Goal: Task Accomplishment & Management: Manage account settings

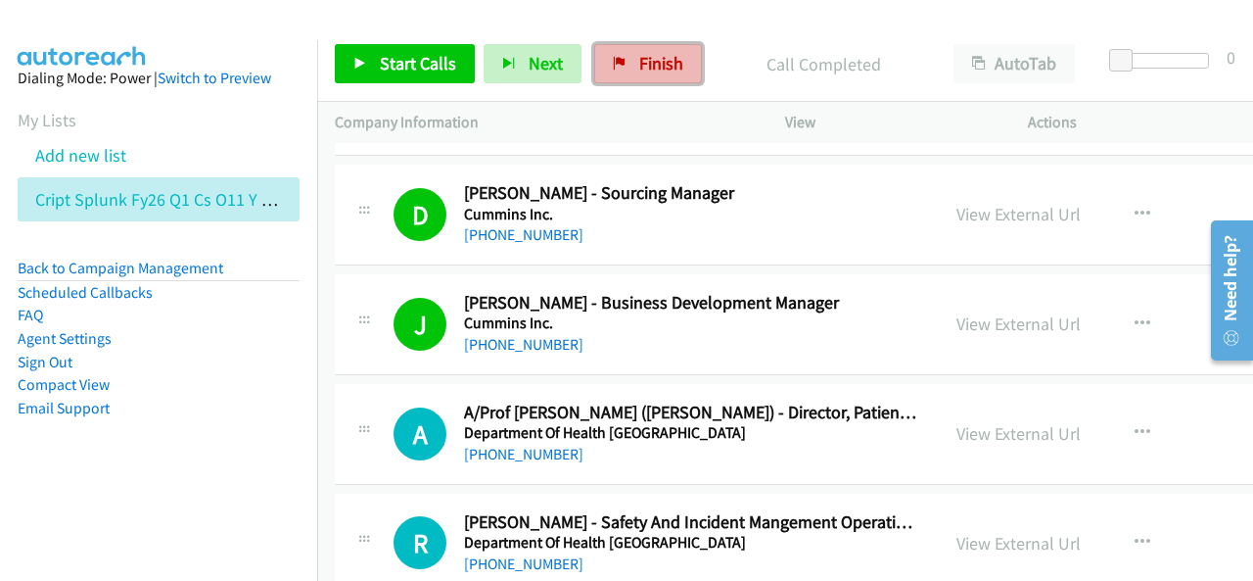
click at [654, 63] on span "Finish" at bounding box center [661, 63] width 44 height 23
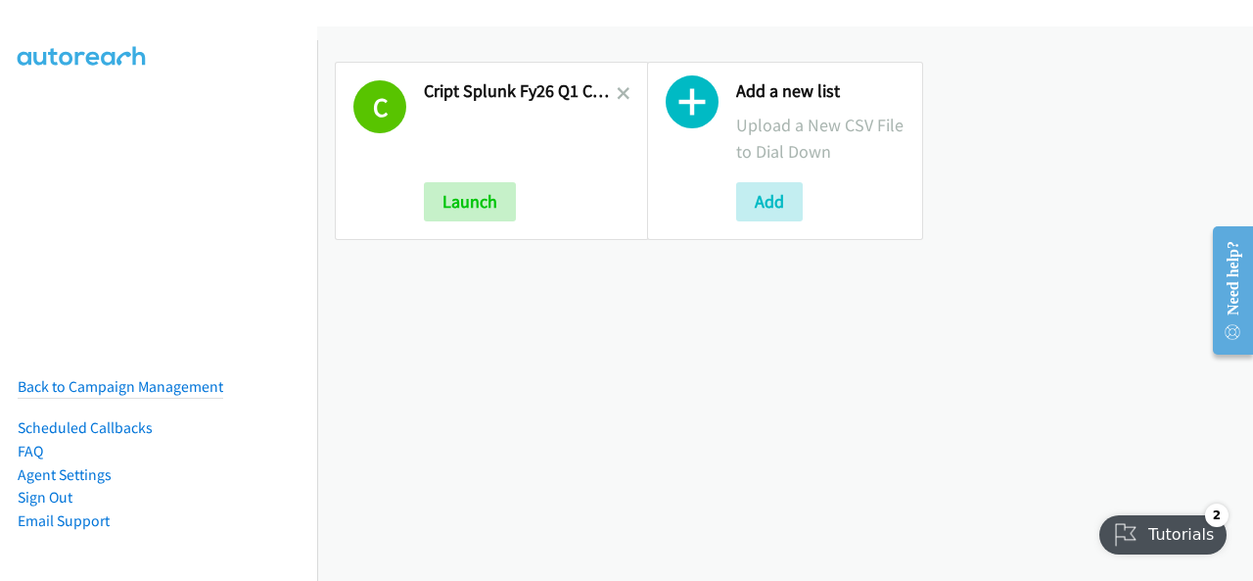
drag, startPoint x: 1030, startPoint y: 135, endPoint x: 1009, endPoint y: 134, distance: 21.6
click at [1030, 136] on div "C Cript Splunk Fy26 Q1 Cs O11 Y Sec Dmai Dm Launch Add a new list Upload a New …" at bounding box center [785, 150] width 936 height 213
drag, startPoint x: 615, startPoint y: 87, endPoint x: 568, endPoint y: 130, distance: 63.8
click at [617, 88] on icon at bounding box center [624, 95] width 14 height 14
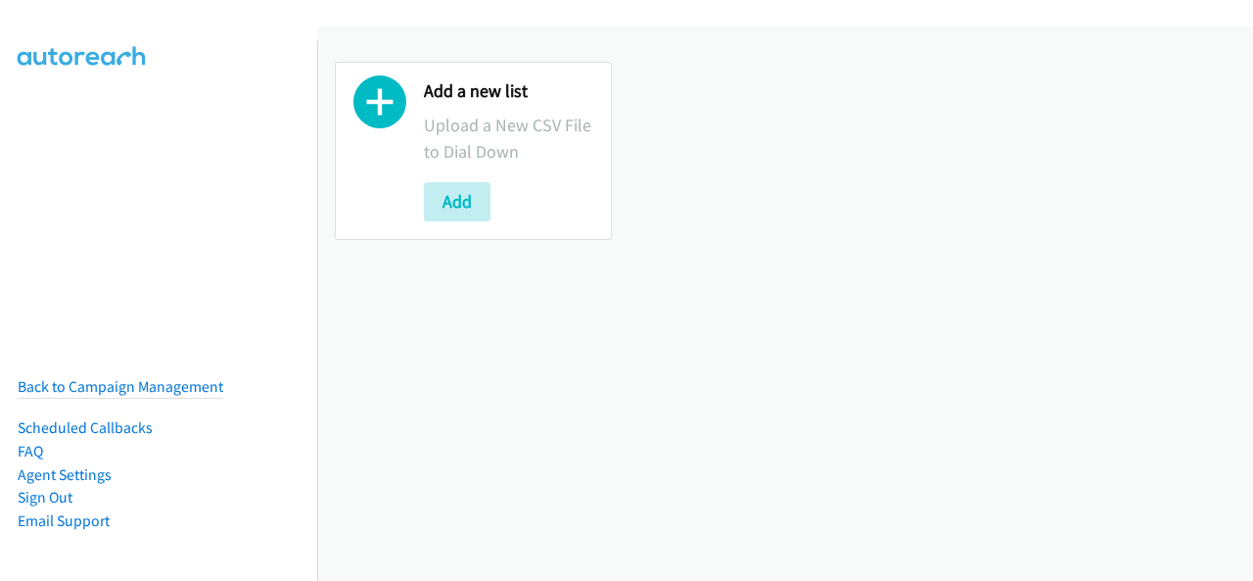
click at [490, 200] on div "Add" at bounding box center [508, 201] width 169 height 39
click at [462, 204] on button "Add" at bounding box center [457, 201] width 67 height 39
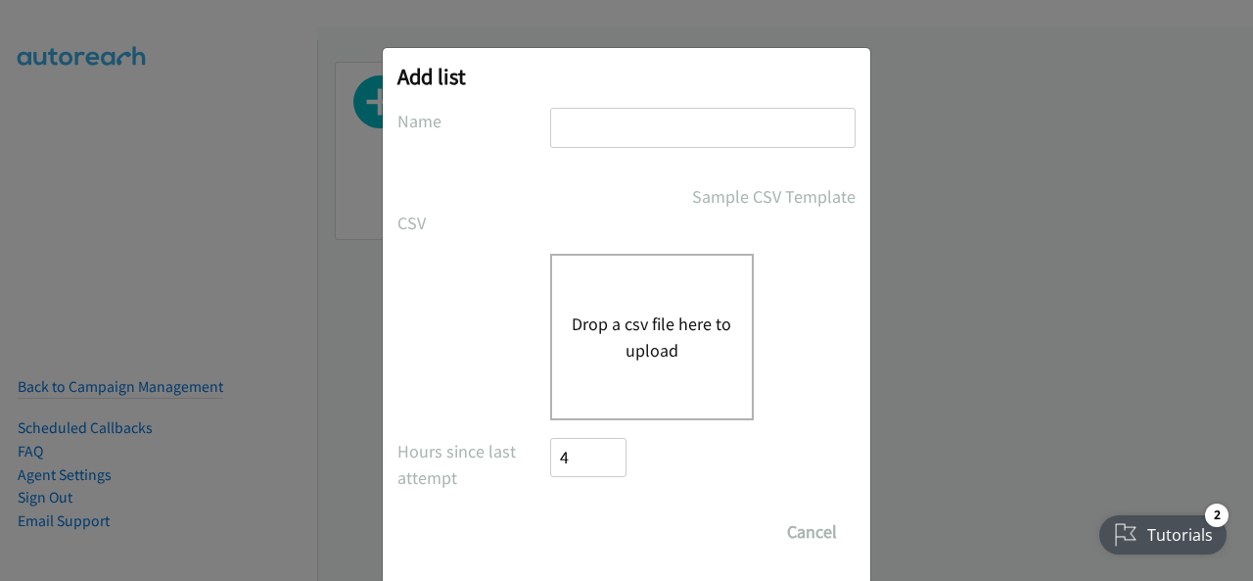
click at [636, 126] on input "text" at bounding box center [702, 128] width 305 height 40
type input "Schneider Electric Digital Q3FY25 RM AirSeT CS"
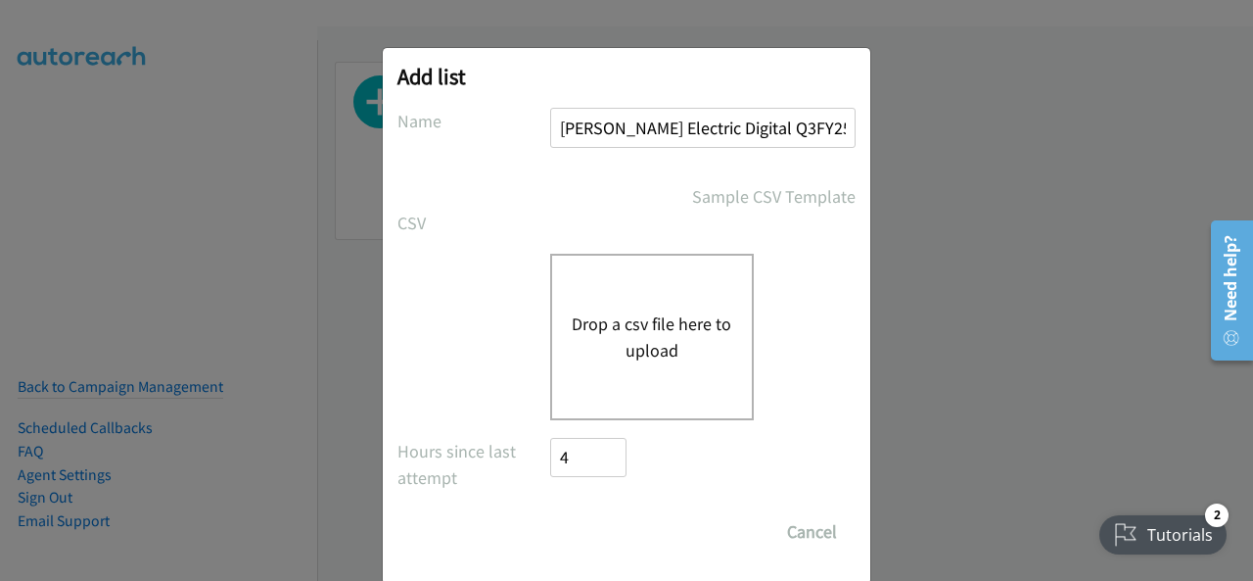
click at [636, 345] on button "Drop a csv file here to upload" at bounding box center [652, 336] width 161 height 53
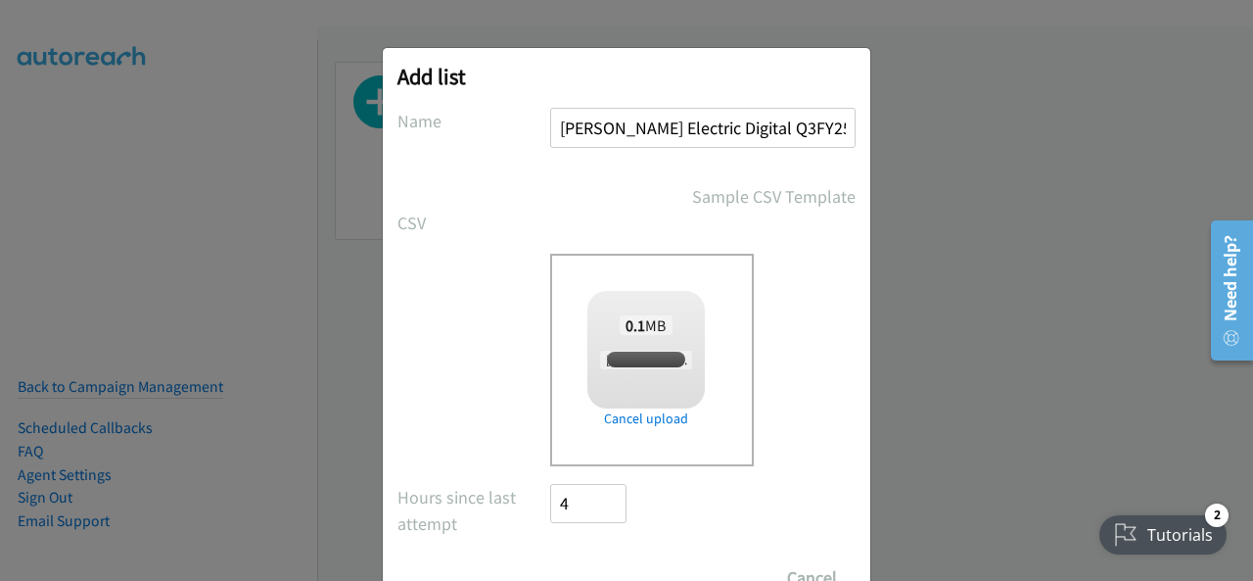
checkbox input "true"
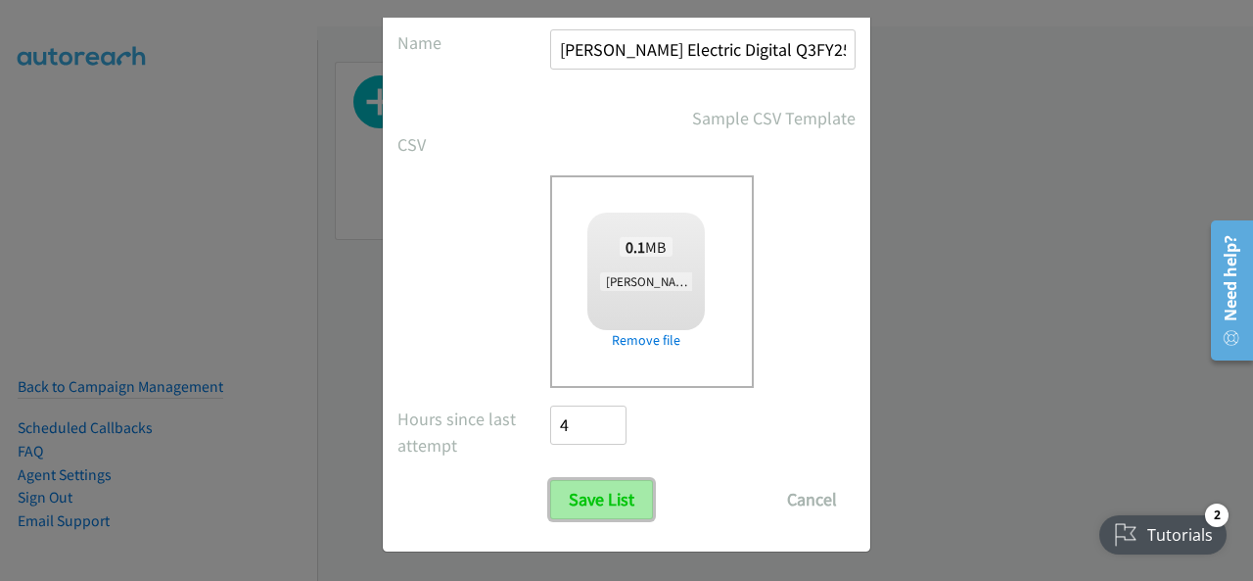
drag, startPoint x: 589, startPoint y: 487, endPoint x: 625, endPoint y: 469, distance: 39.4
click at [589, 486] on input "Save List" at bounding box center [601, 499] width 103 height 39
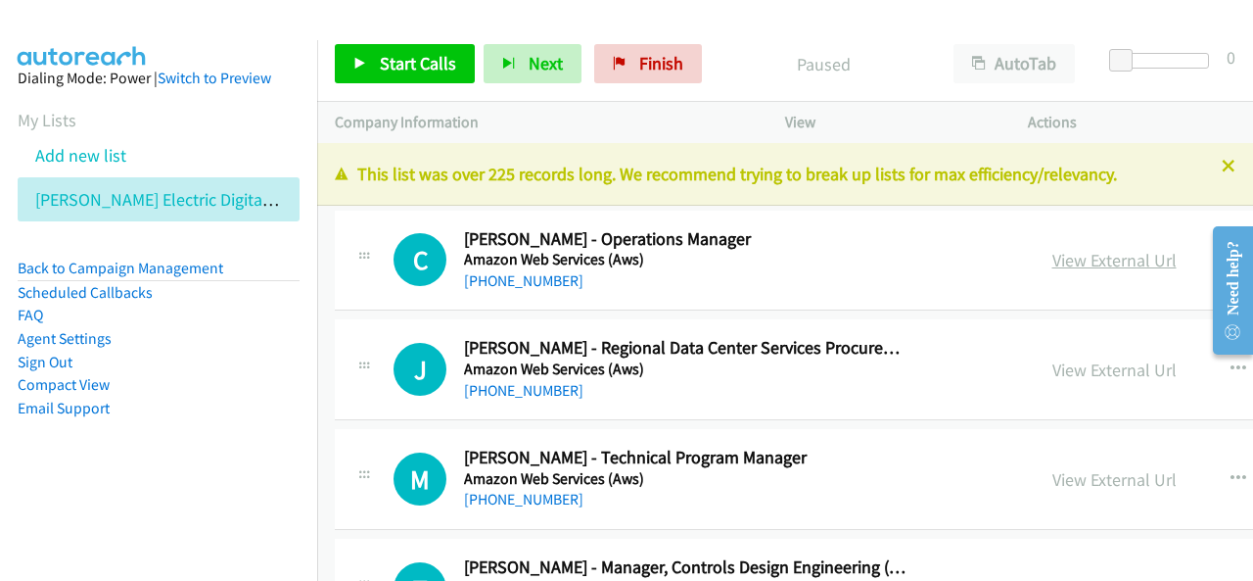
click at [1084, 265] on link "View External Url" at bounding box center [1115, 260] width 124 height 23
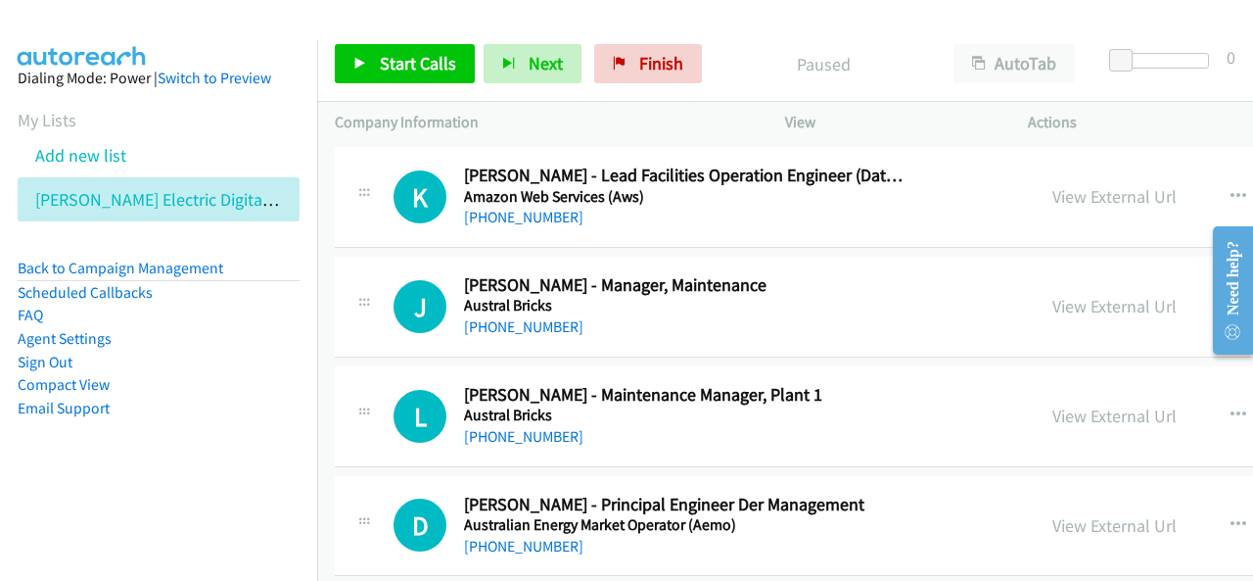
scroll to position [1469, 0]
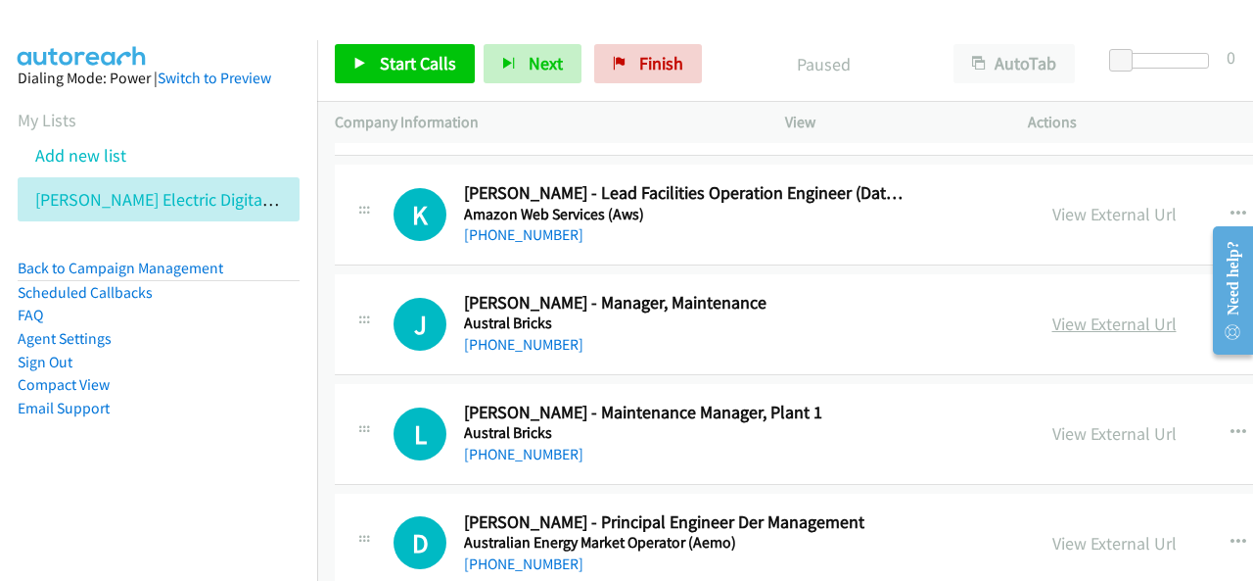
click at [1101, 316] on link "View External Url" at bounding box center [1115, 323] width 124 height 23
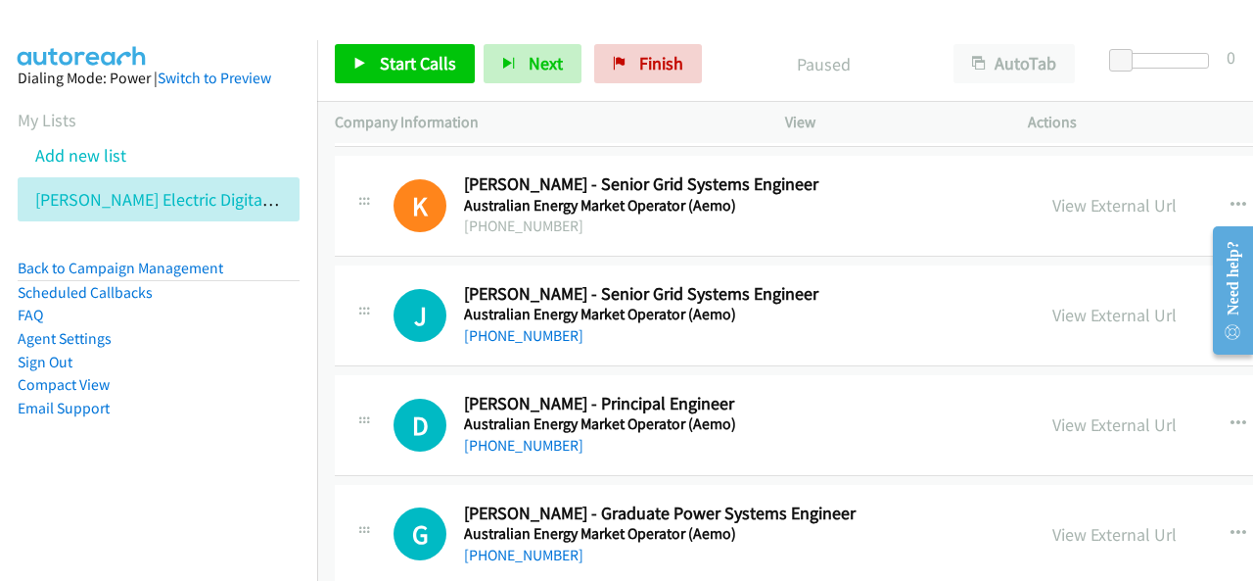
scroll to position [3231, 0]
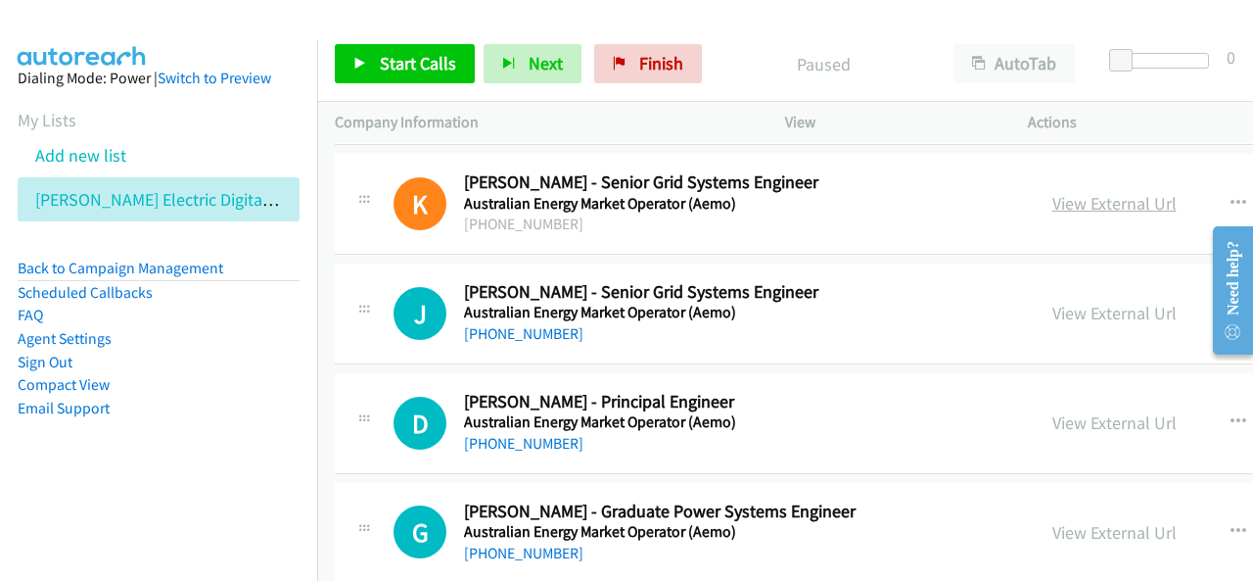
click at [1089, 193] on link "View External Url" at bounding box center [1115, 203] width 124 height 23
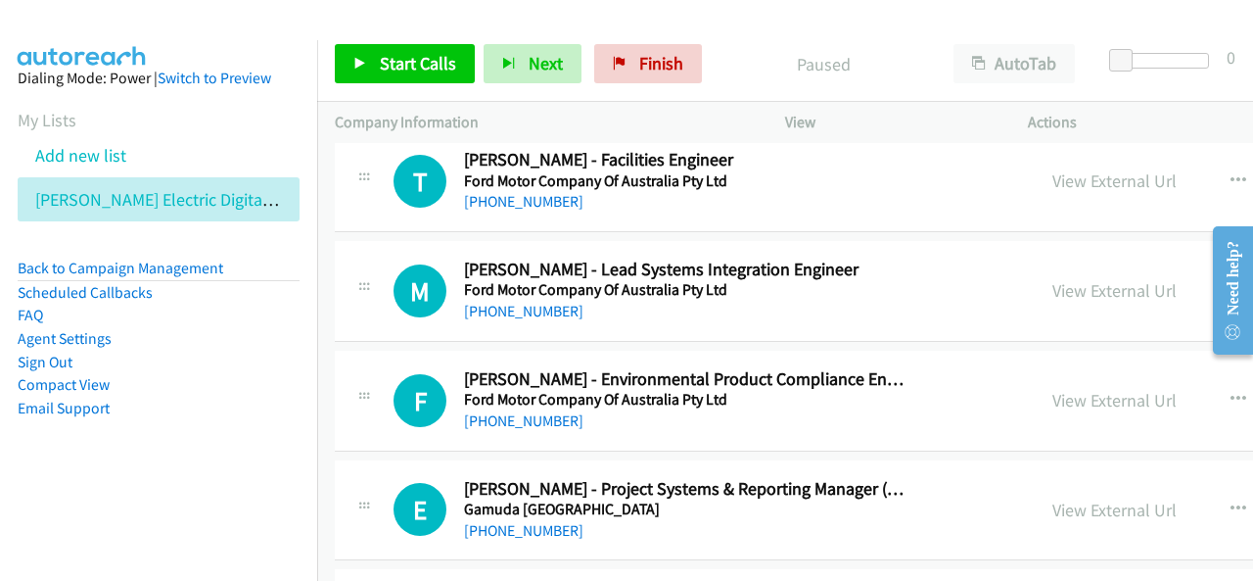
scroll to position [10736, 0]
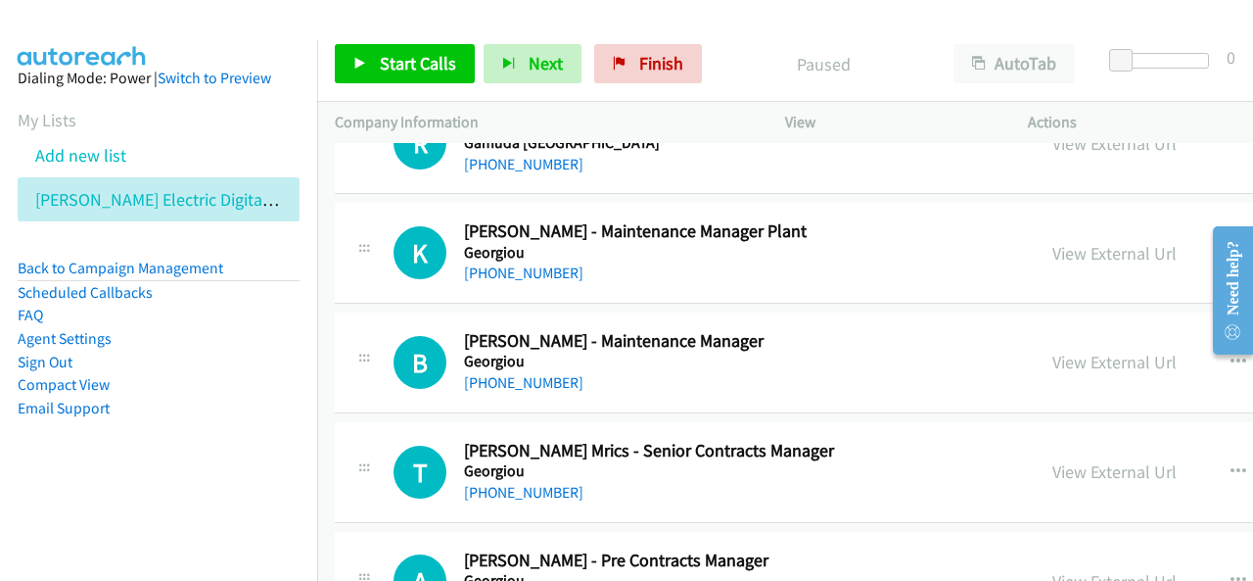
drag, startPoint x: 1242, startPoint y: 201, endPoint x: 37, endPoint y: 30, distance: 1216.4
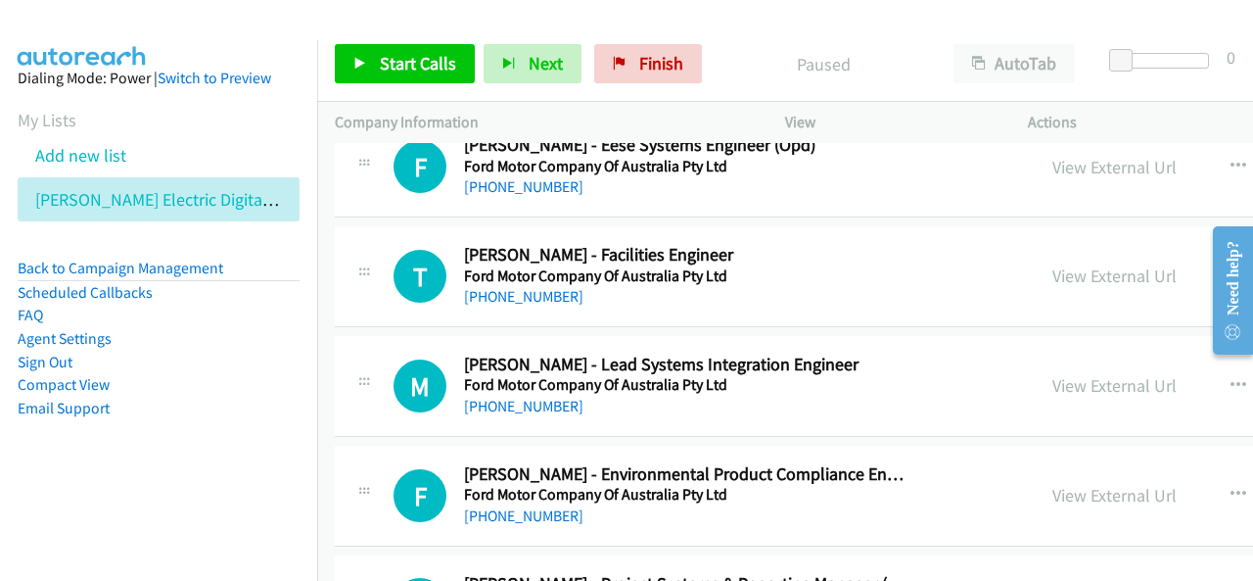
scroll to position [10149, 0]
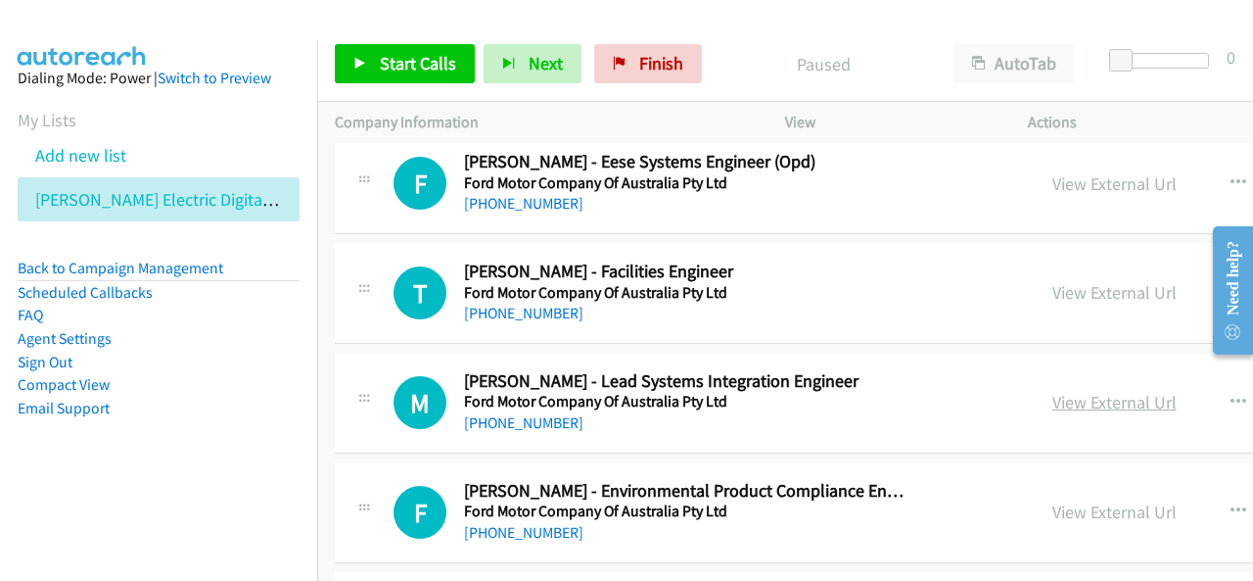
click at [1091, 391] on link "View External Url" at bounding box center [1115, 402] width 124 height 23
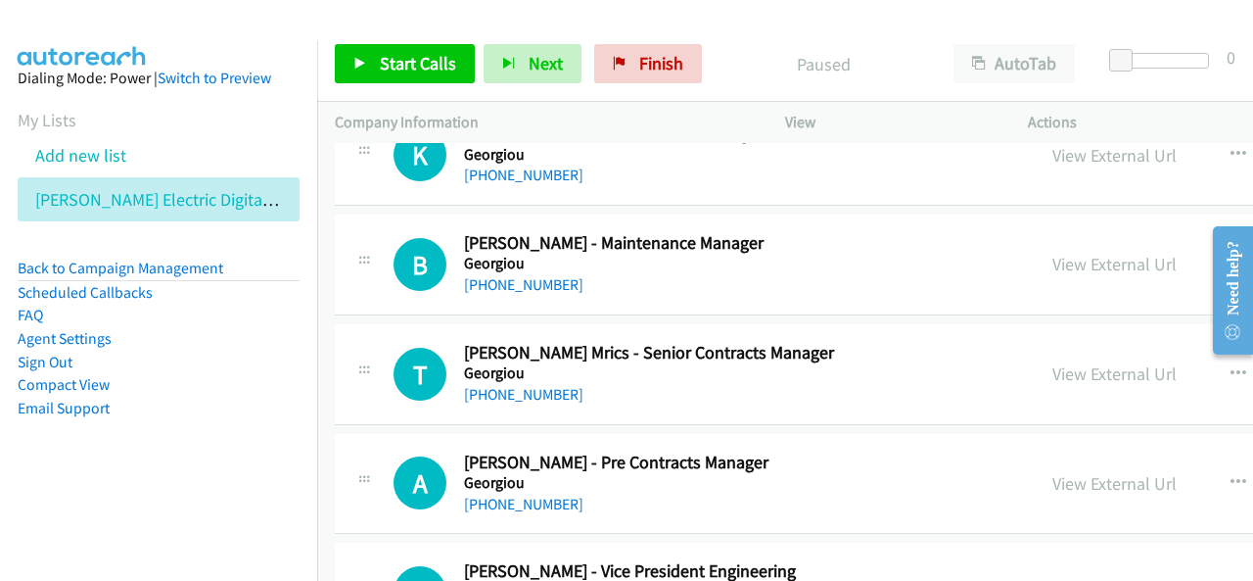
scroll to position [10639, 0]
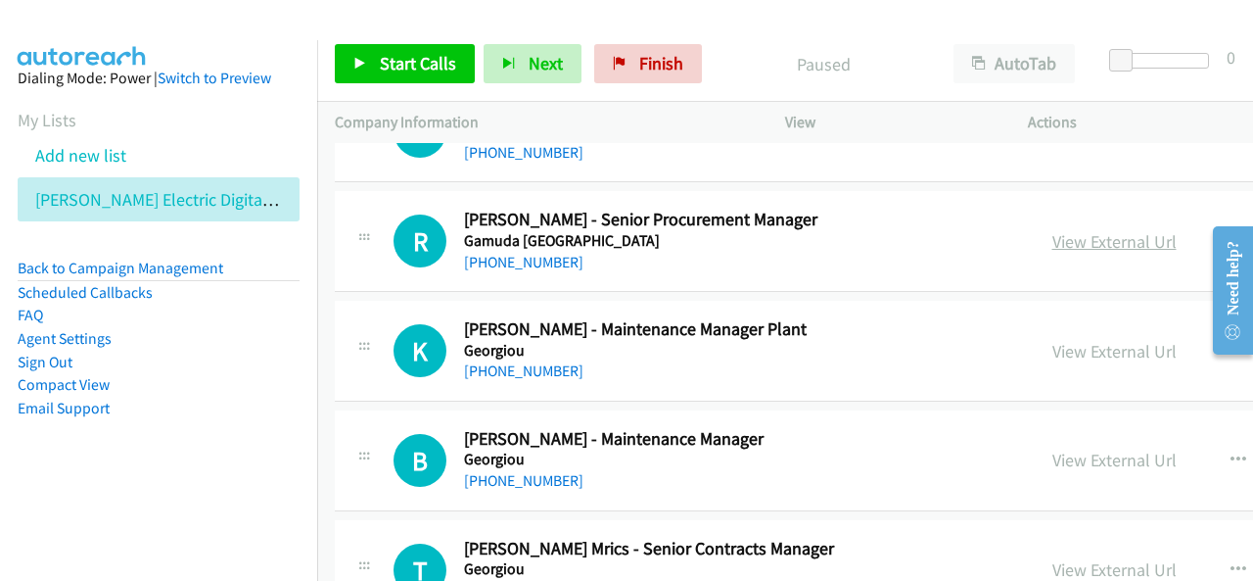
click at [1093, 230] on link "View External Url" at bounding box center [1115, 241] width 124 height 23
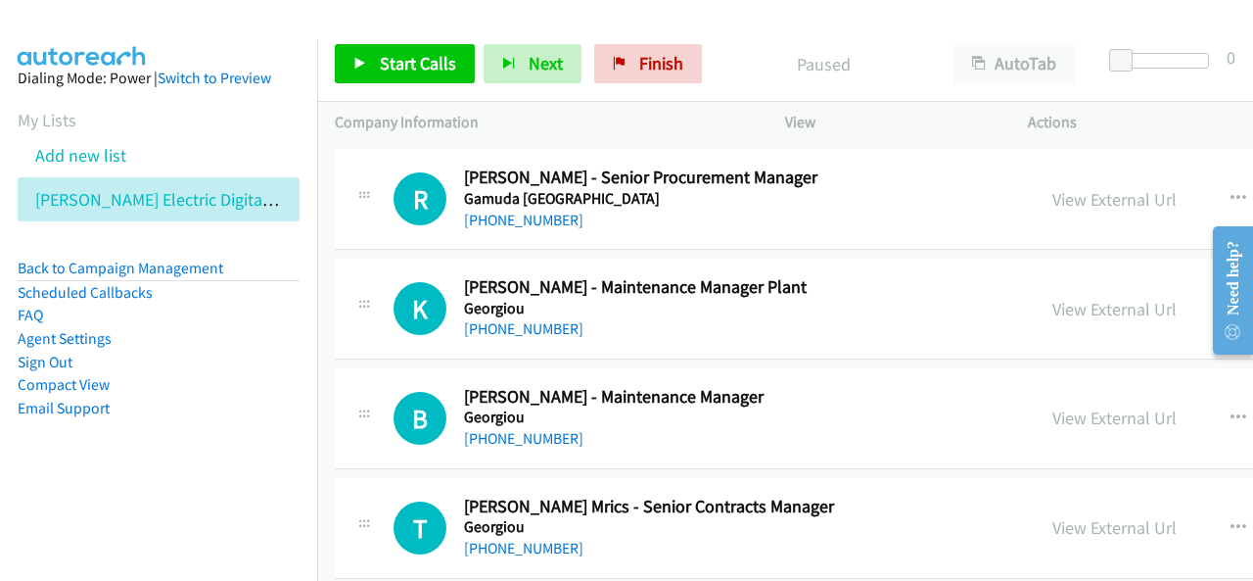
scroll to position [10736, 0]
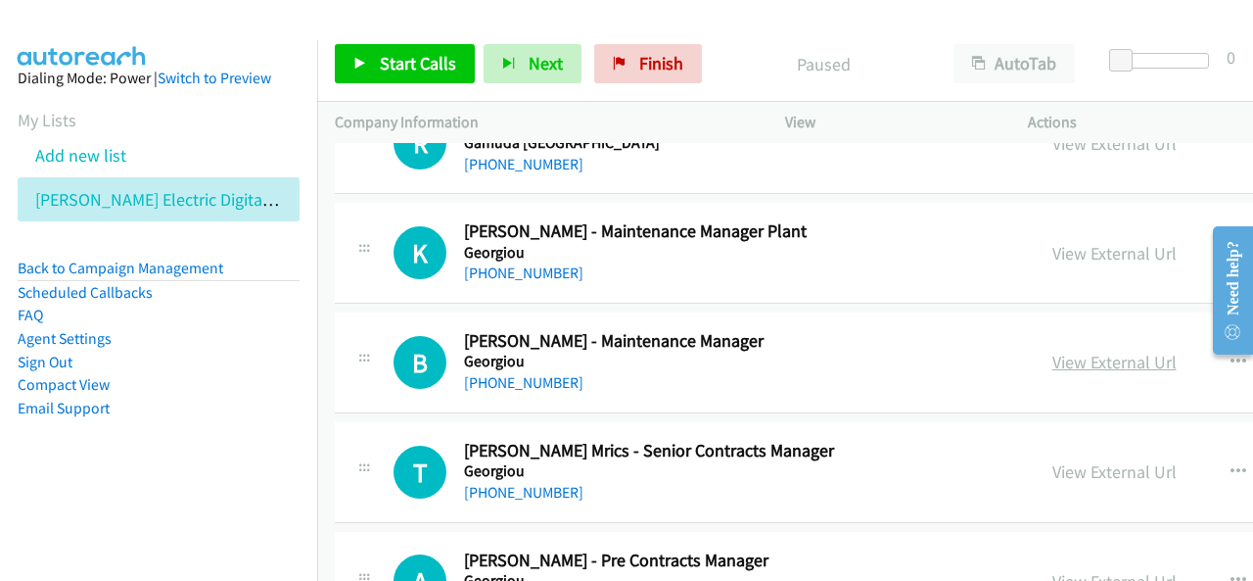
click at [1100, 351] on link "View External Url" at bounding box center [1115, 362] width 124 height 23
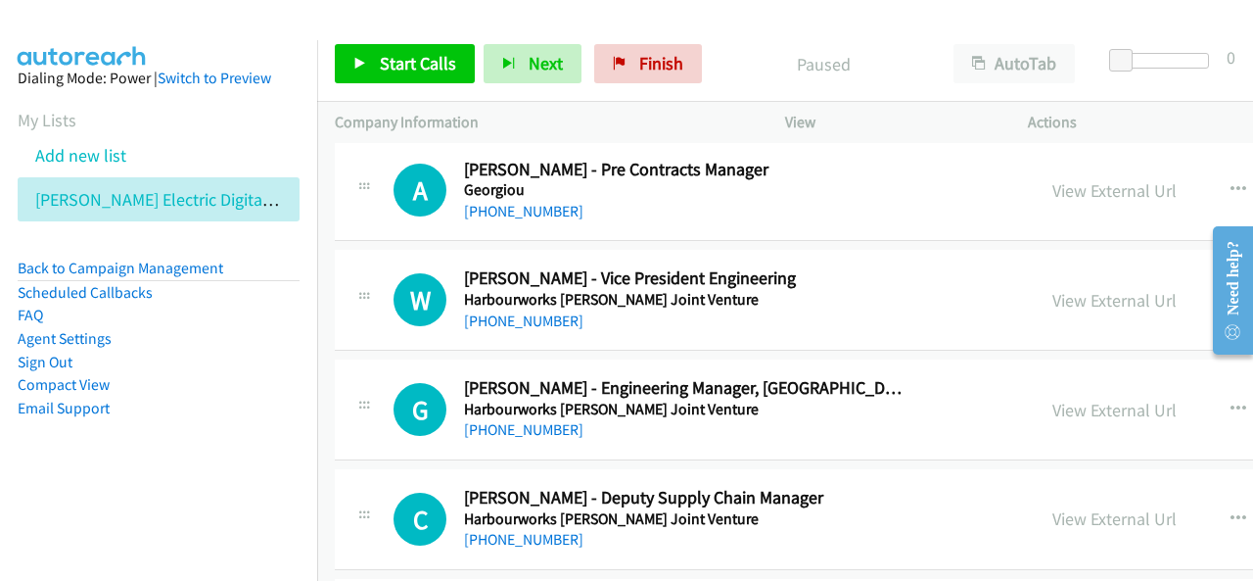
scroll to position [11128, 0]
click at [1101, 288] on link "View External Url" at bounding box center [1115, 299] width 124 height 23
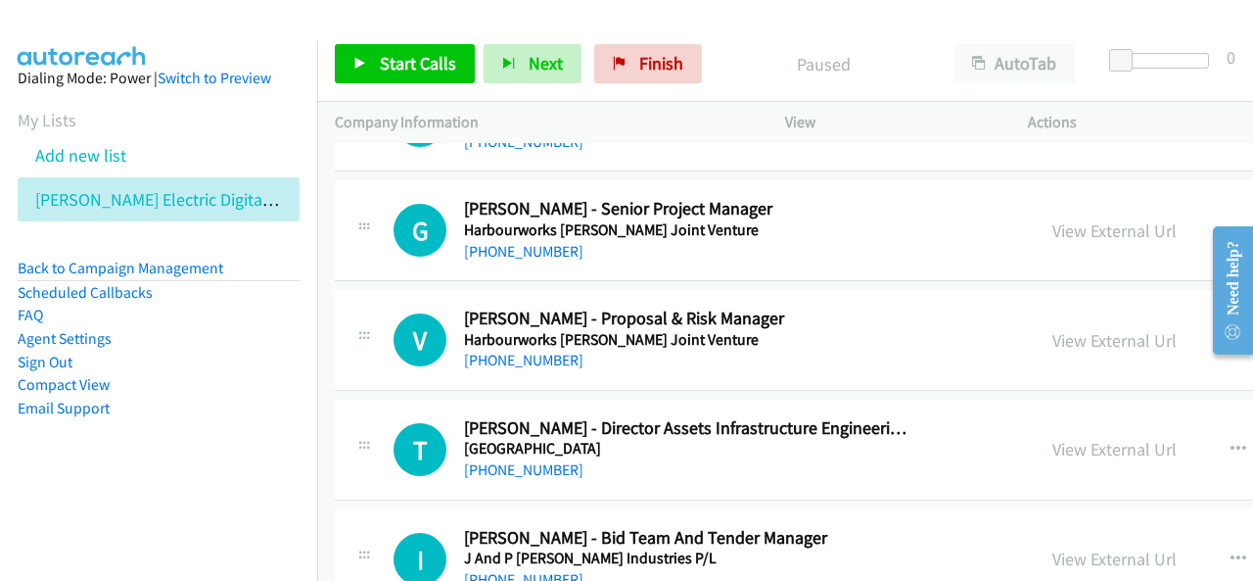
scroll to position [12499, 0]
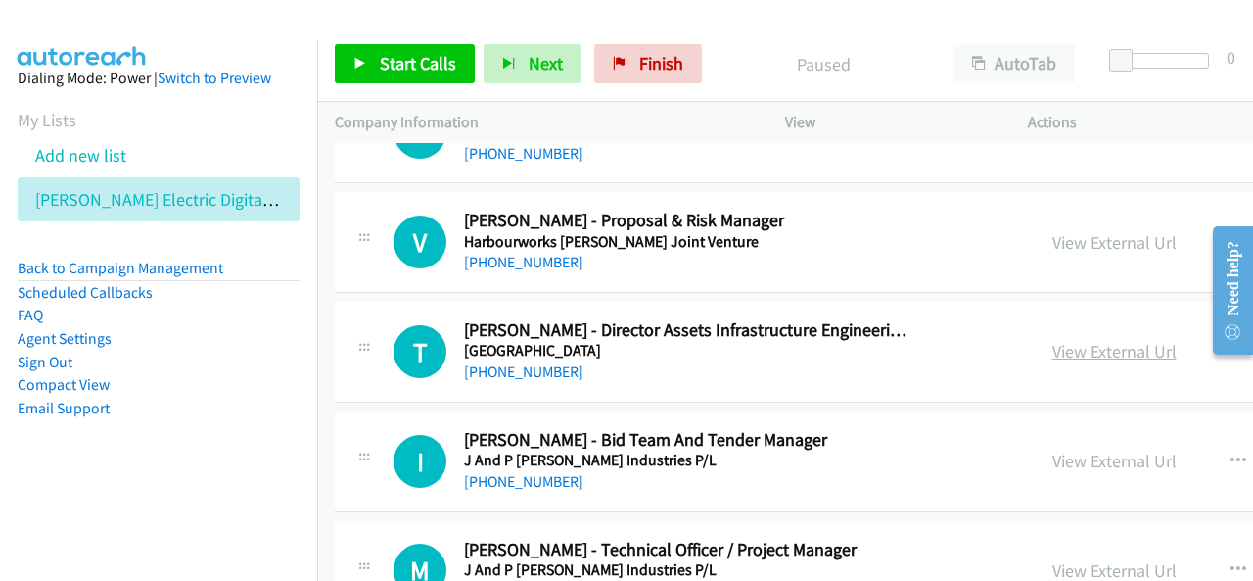
click at [1104, 340] on link "View External Url" at bounding box center [1115, 351] width 124 height 23
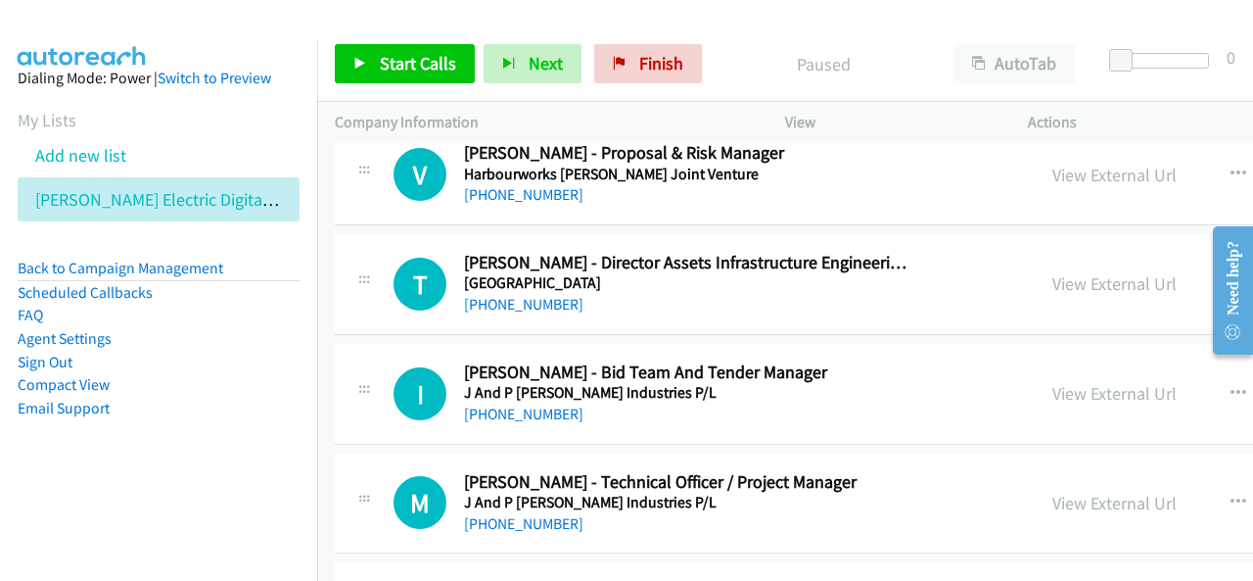
scroll to position [12597, 0]
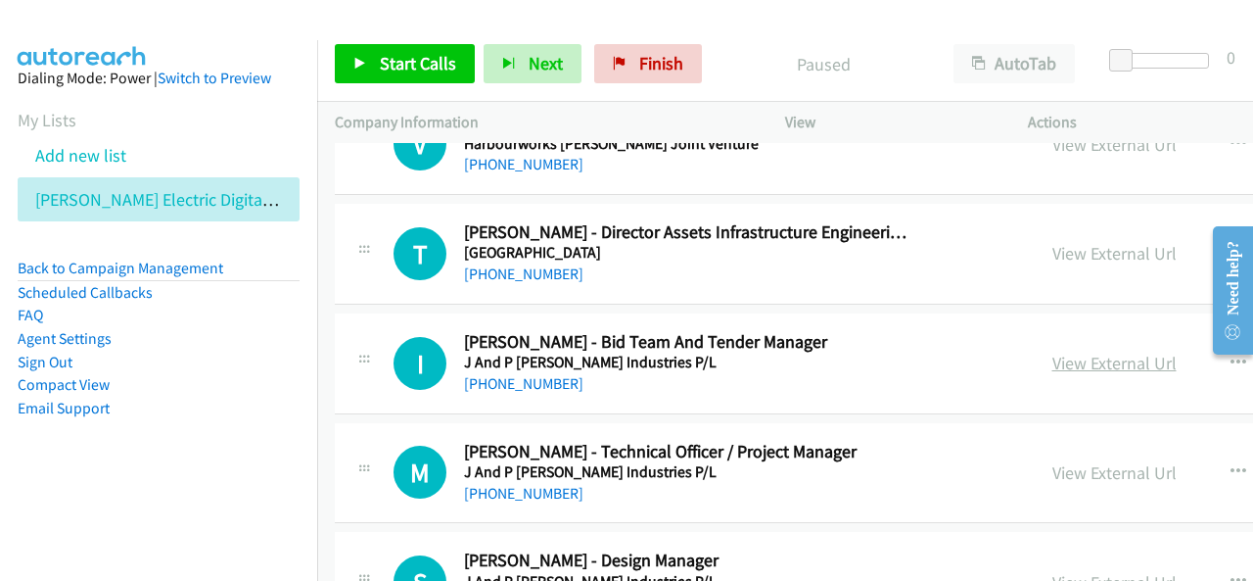
click at [1069, 352] on link "View External Url" at bounding box center [1115, 363] width 124 height 23
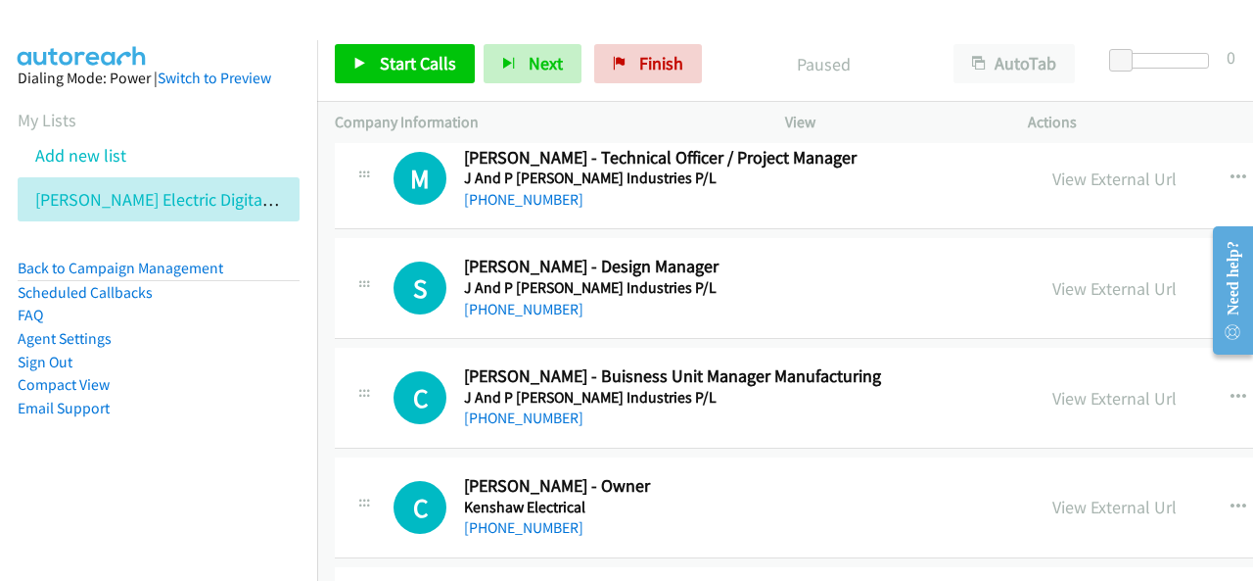
scroll to position [12989, 0]
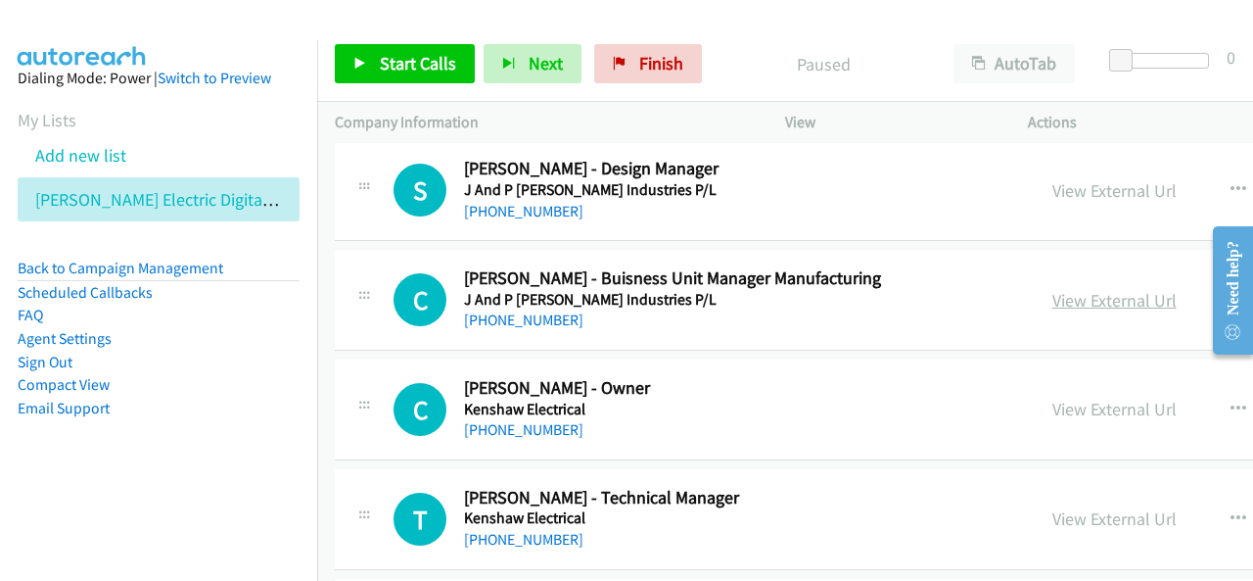
click at [1071, 289] on link "View External Url" at bounding box center [1115, 300] width 124 height 23
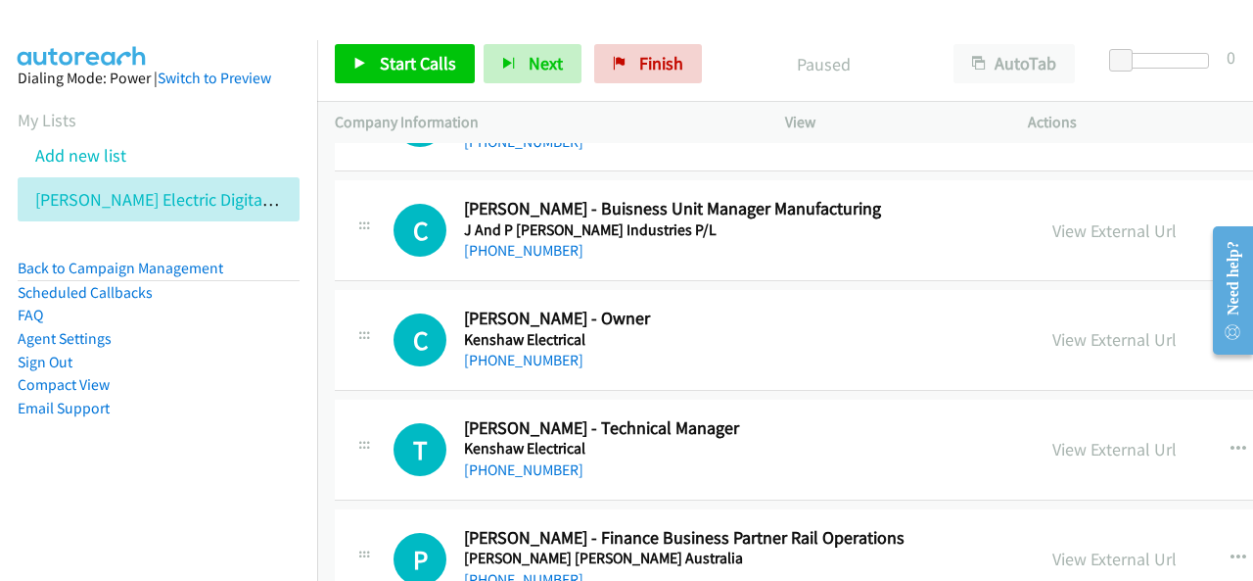
scroll to position [13086, 0]
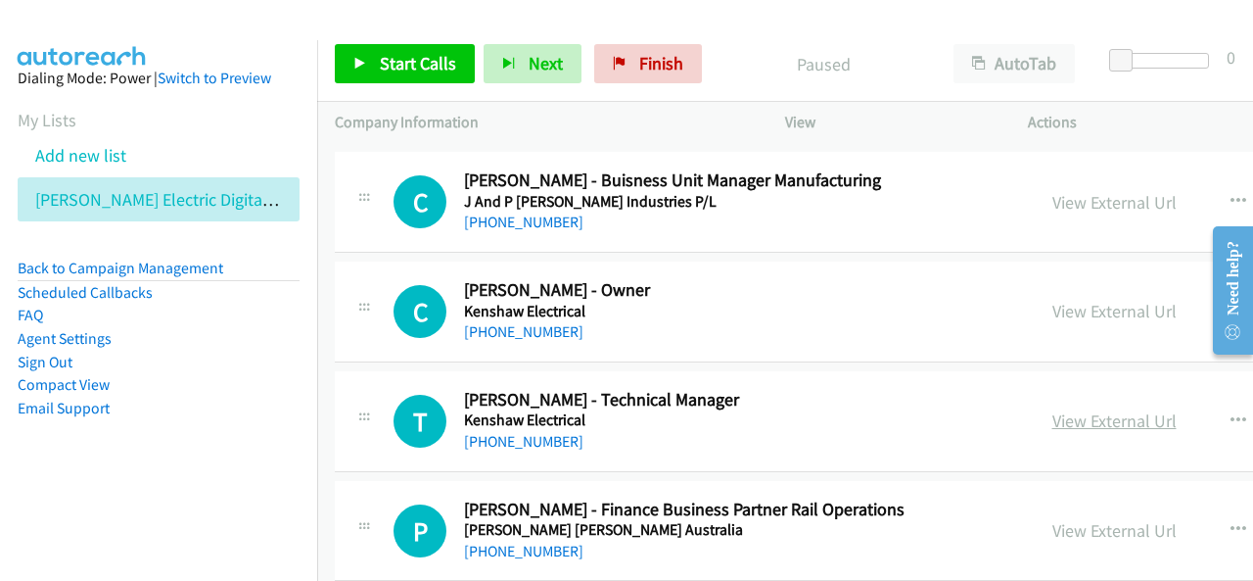
click at [1097, 409] on link "View External Url" at bounding box center [1115, 420] width 124 height 23
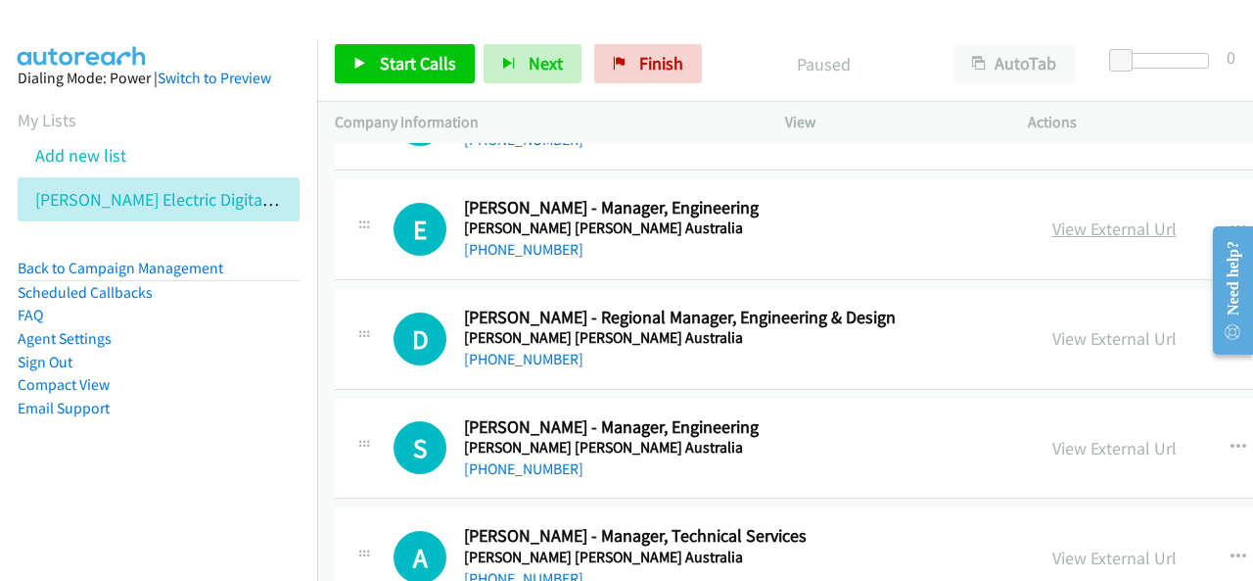
scroll to position [13870, 0]
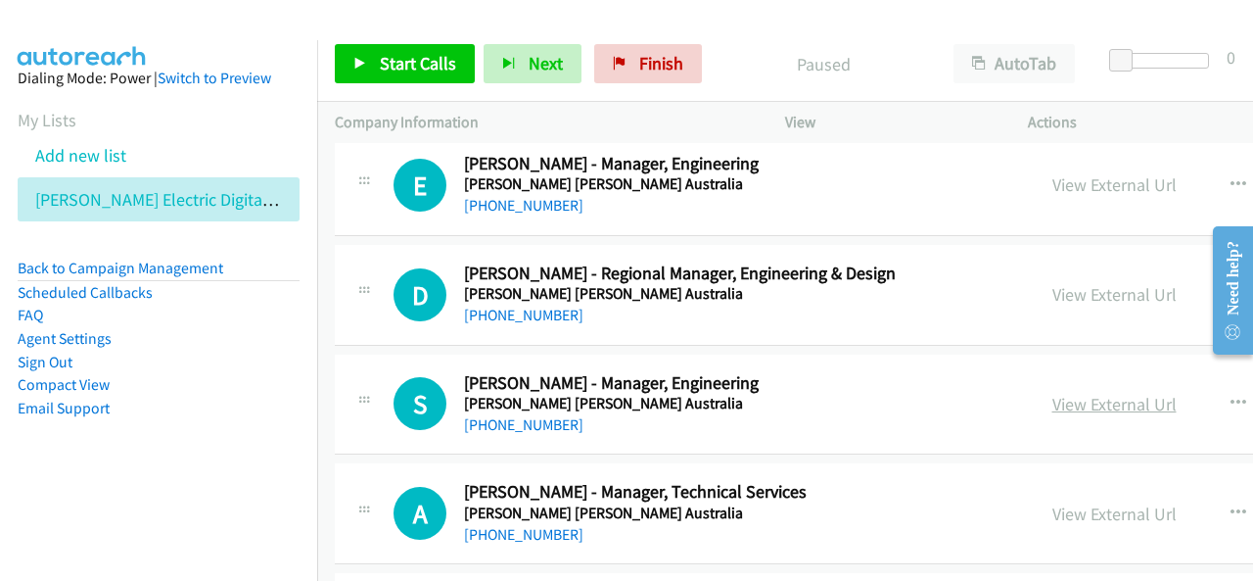
click at [1068, 393] on link "View External Url" at bounding box center [1115, 404] width 124 height 23
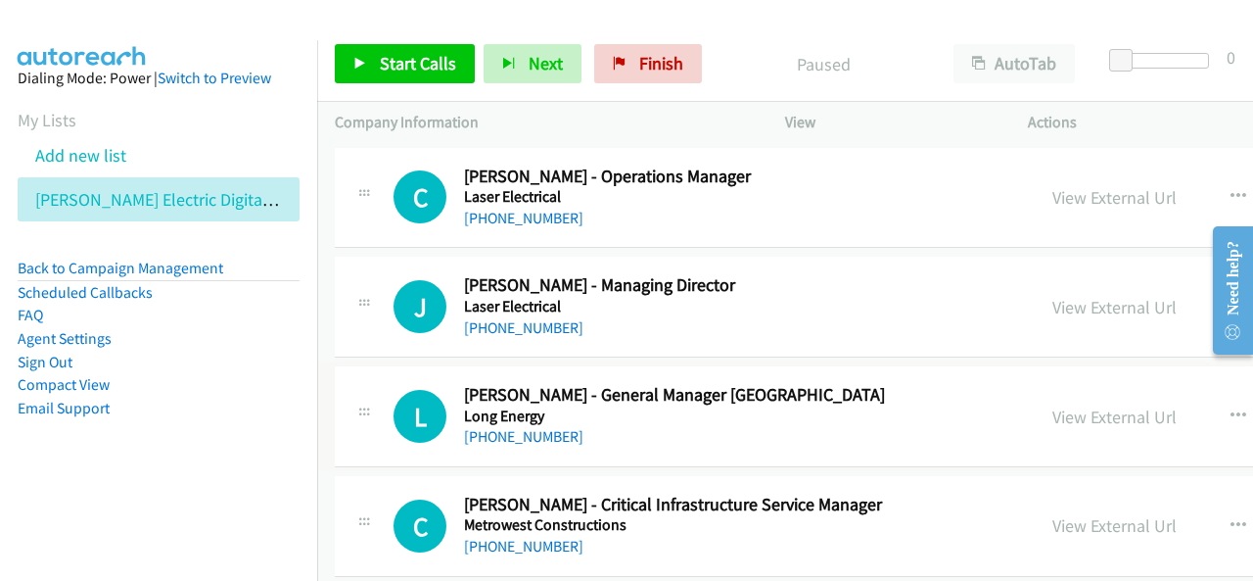
scroll to position [15730, 0]
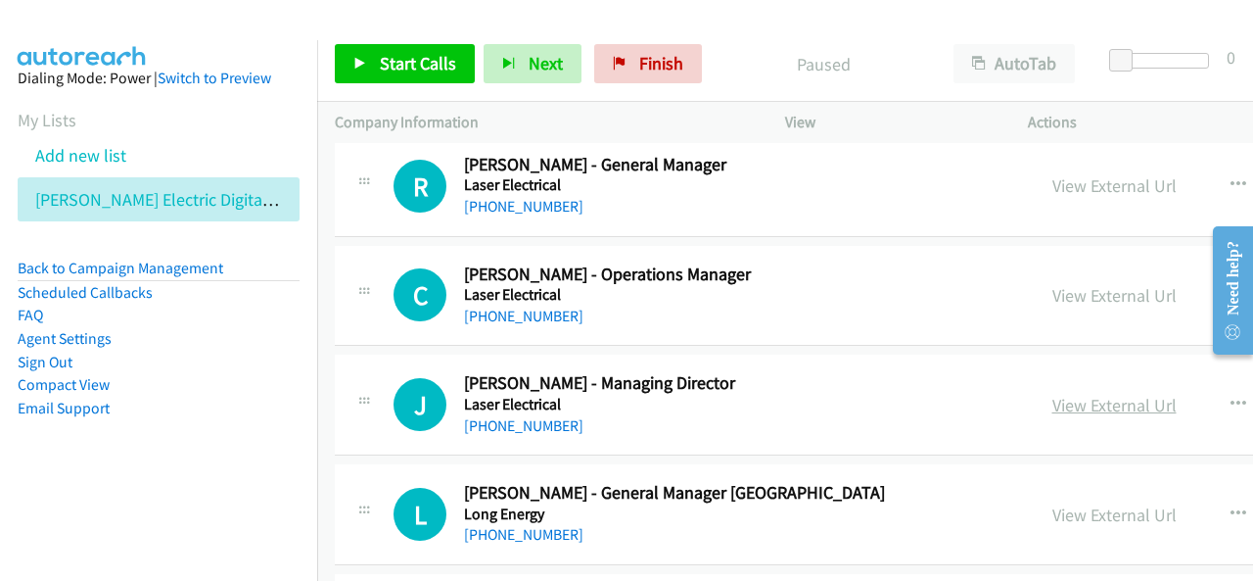
click at [1109, 394] on link "View External Url" at bounding box center [1115, 405] width 124 height 23
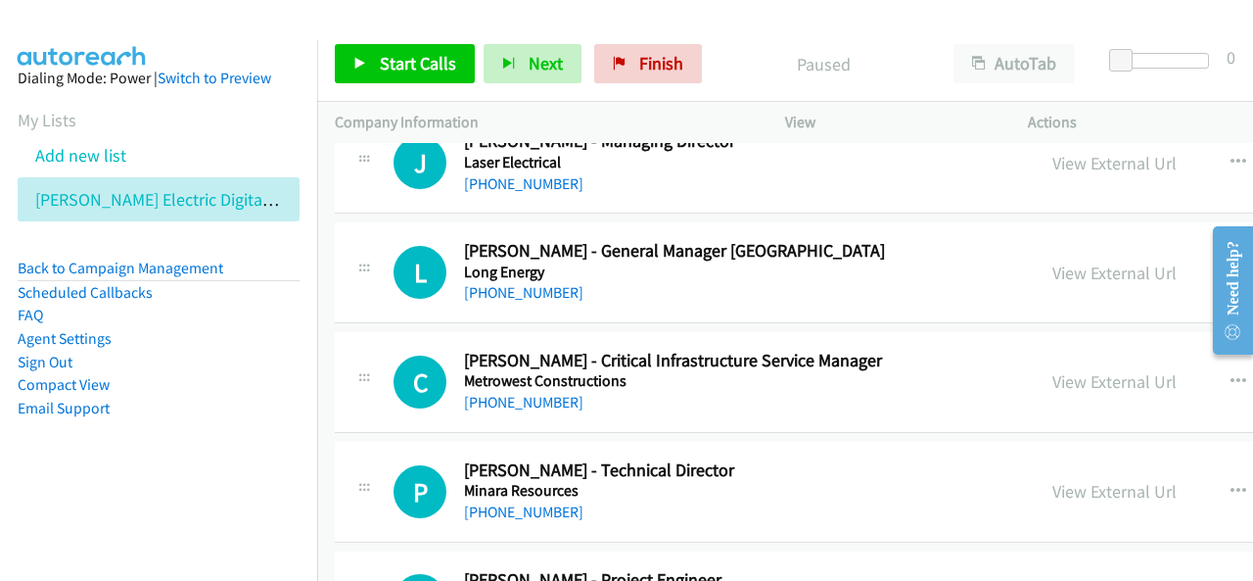
scroll to position [16024, 0]
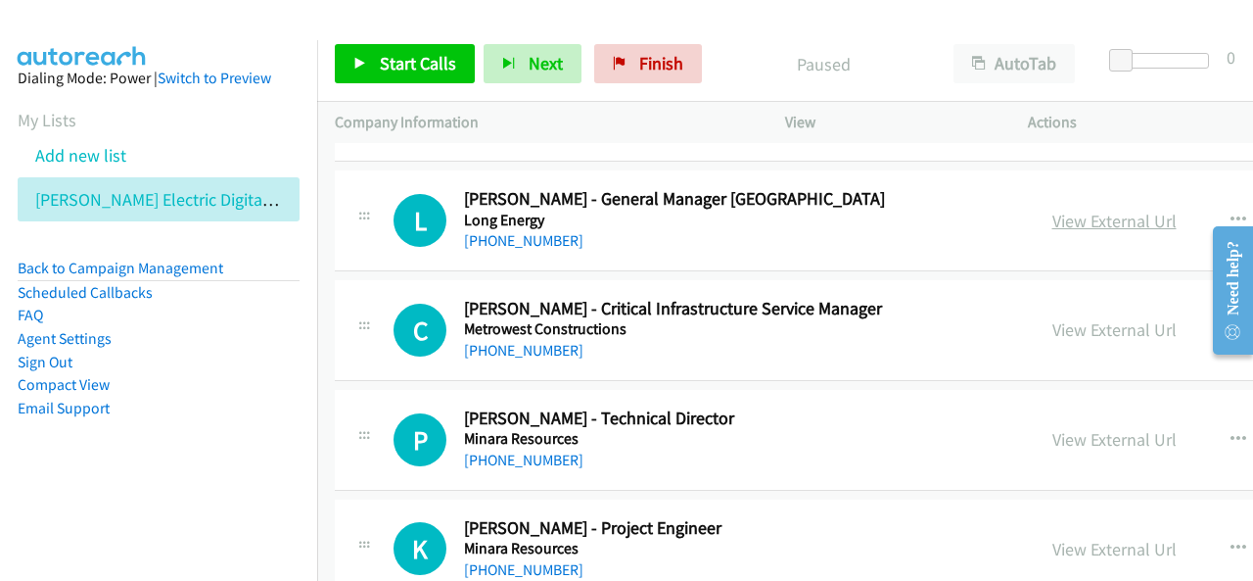
click at [1071, 210] on link "View External Url" at bounding box center [1115, 221] width 124 height 23
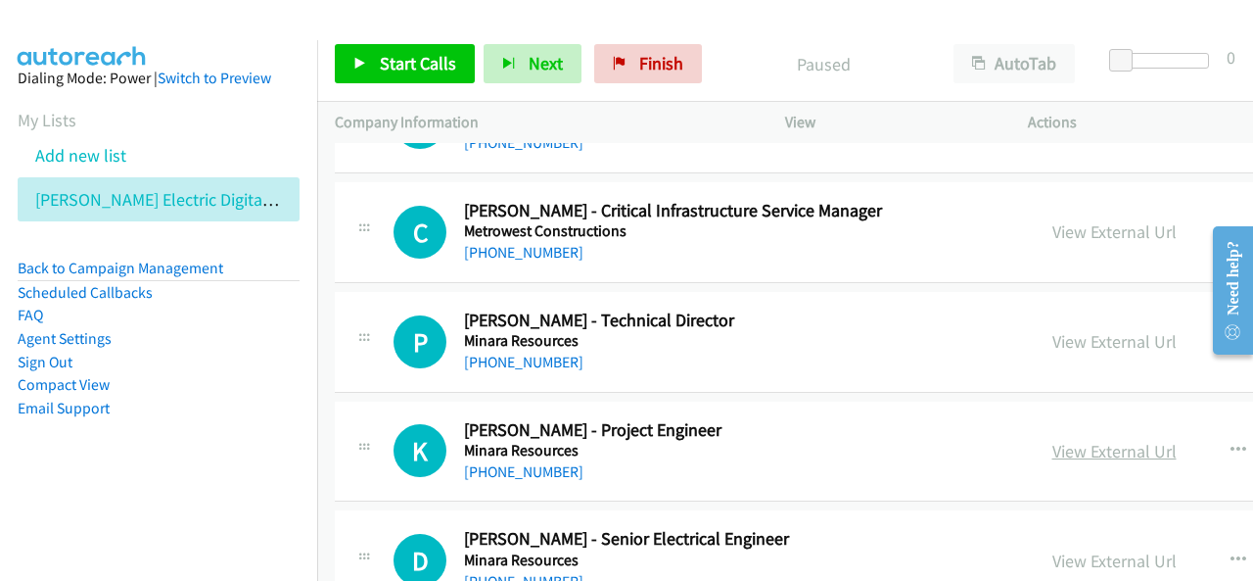
click at [1091, 440] on link "View External Url" at bounding box center [1115, 451] width 124 height 23
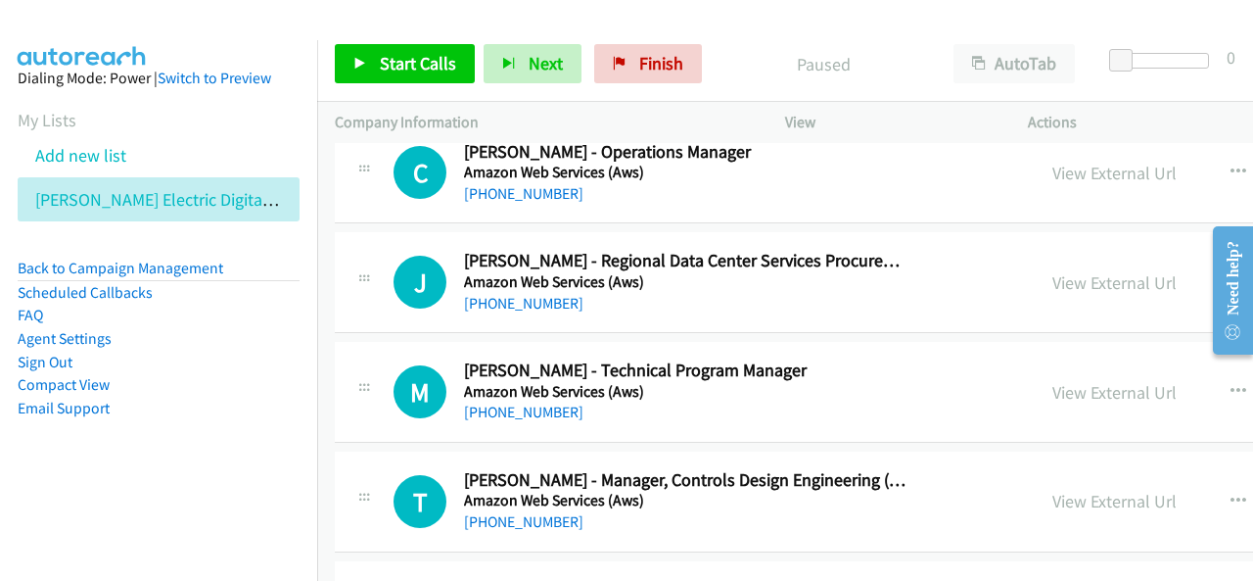
scroll to position [0, 0]
